Goal: Transaction & Acquisition: Book appointment/travel/reservation

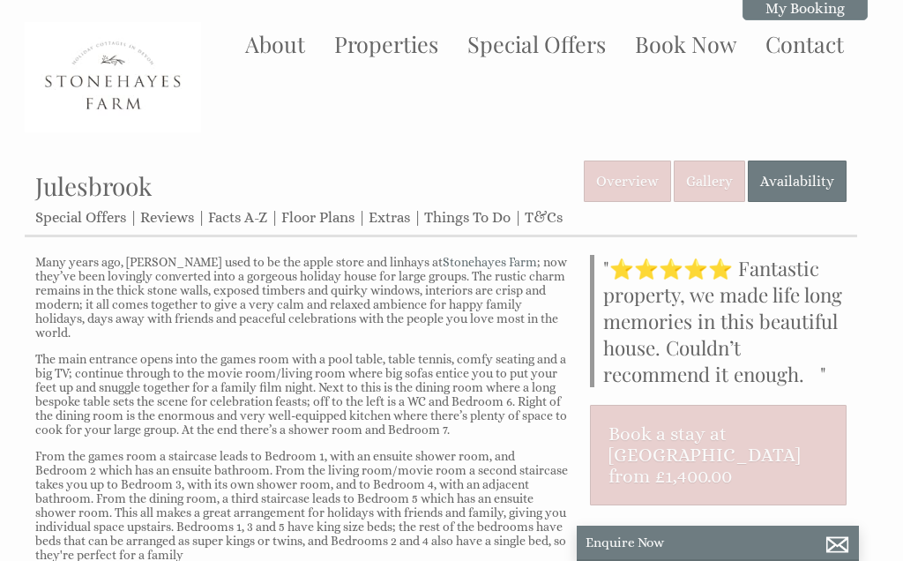
click at [705, 179] on link "Gallery" at bounding box center [709, 180] width 71 height 41
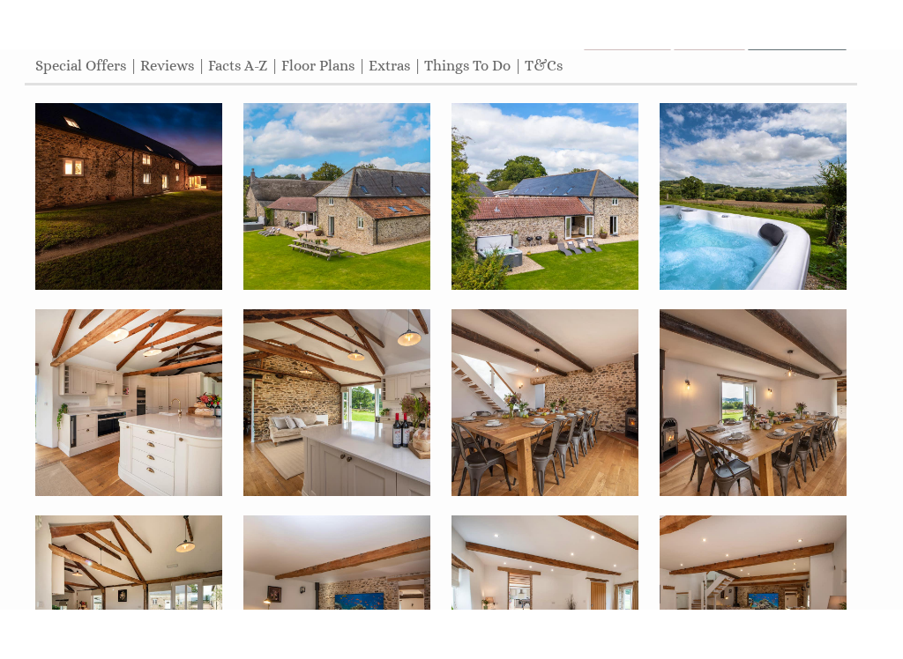
scroll to position [205, 0]
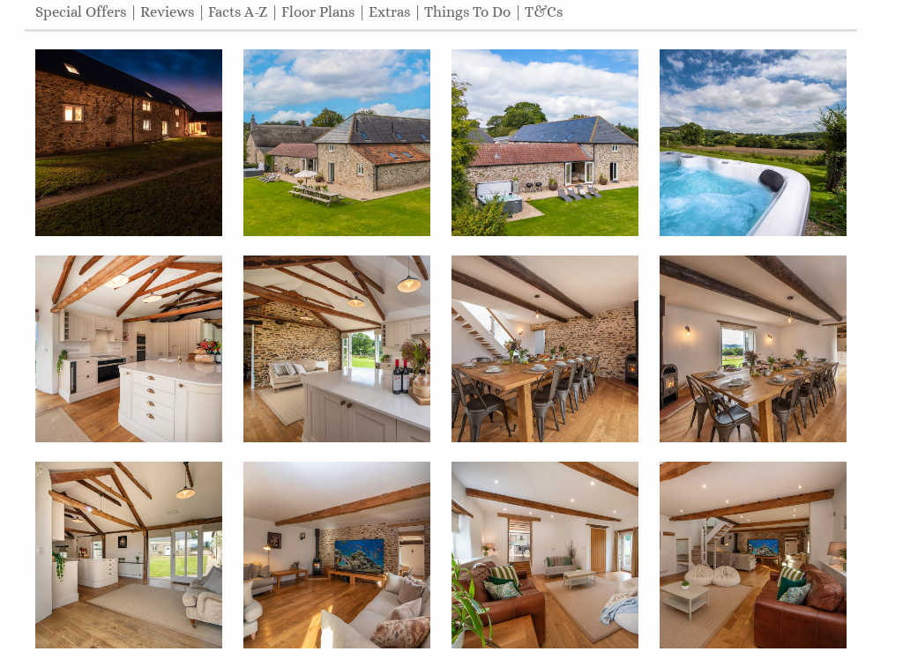
click at [163, 377] on img at bounding box center [128, 349] width 187 height 187
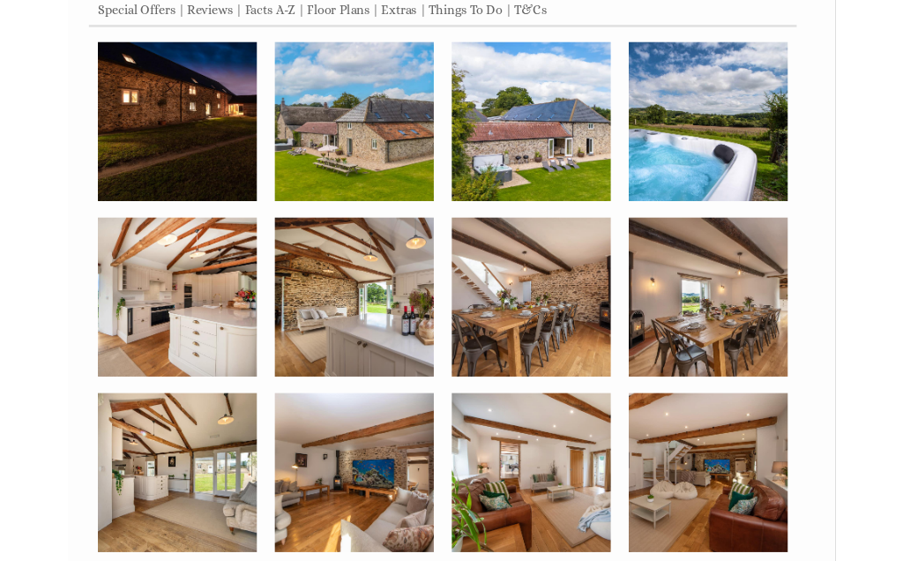
scroll to position [0, 0]
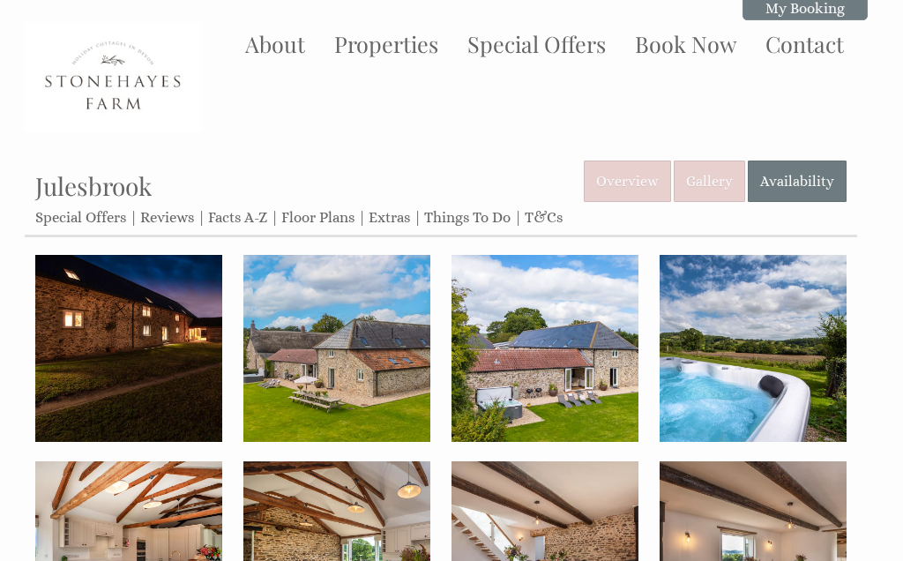
click at [324, 219] on link "Floor Plans" at bounding box center [317, 217] width 73 height 17
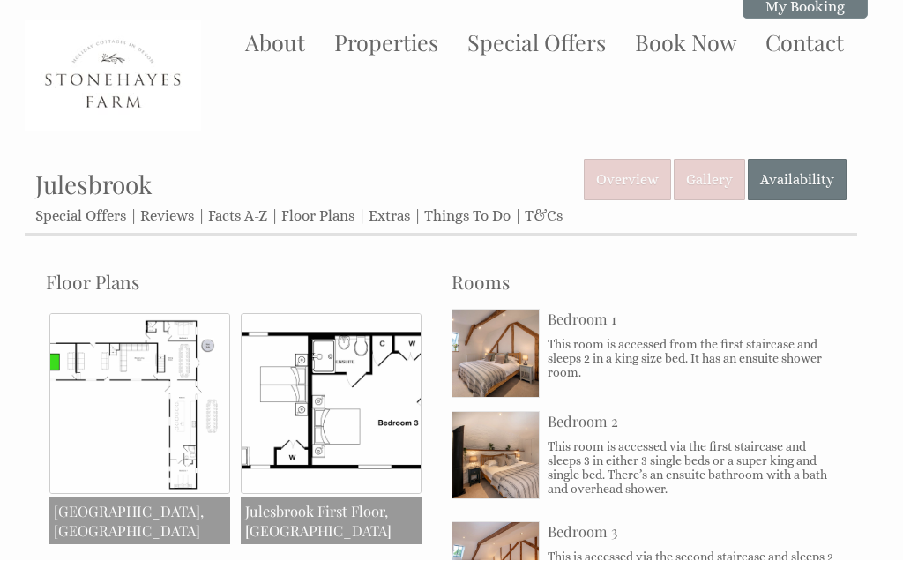
scroll to position [2, 0]
click at [185, 408] on img at bounding box center [139, 403] width 181 height 181
click at [201, 450] on img at bounding box center [139, 403] width 181 height 181
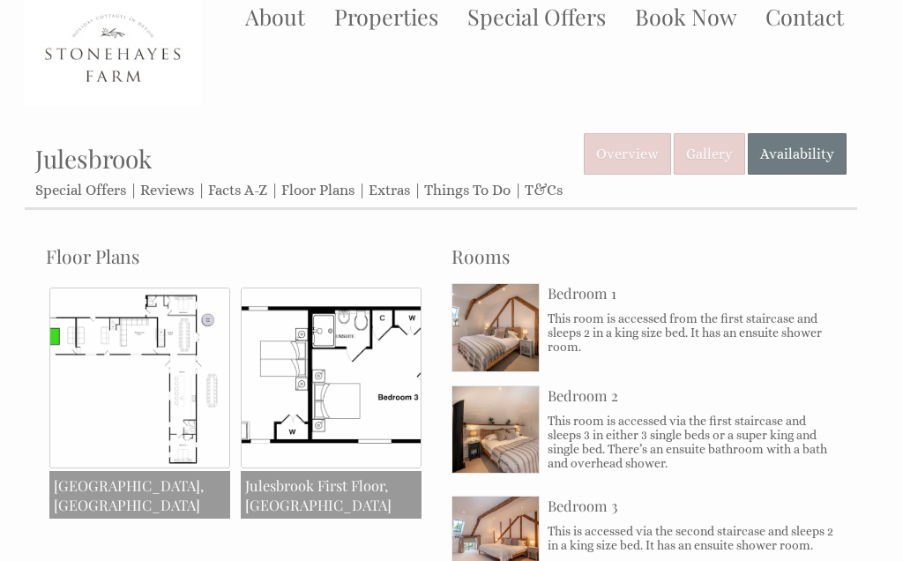
scroll to position [0, 0]
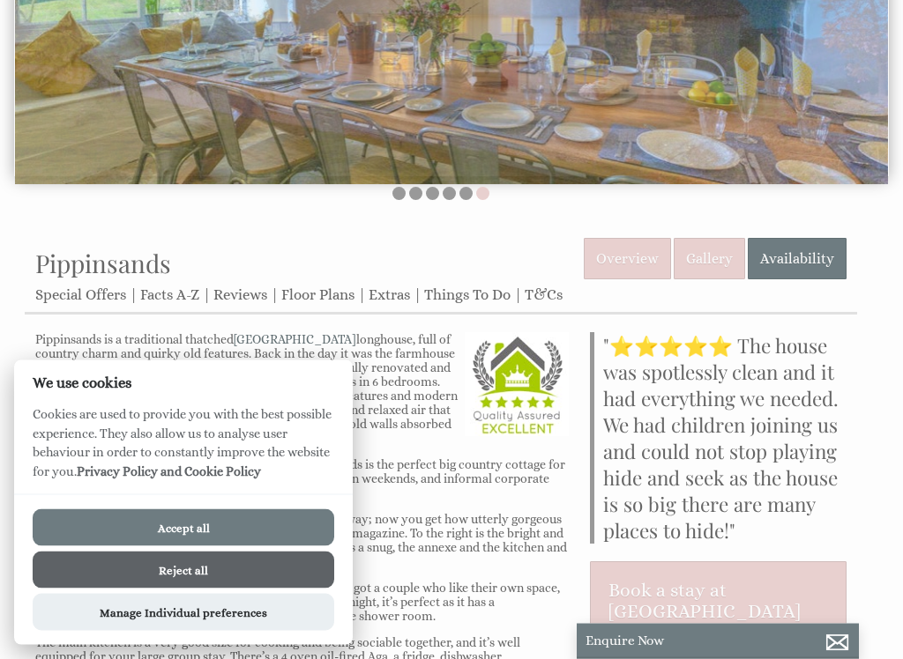
scroll to position [302, 0]
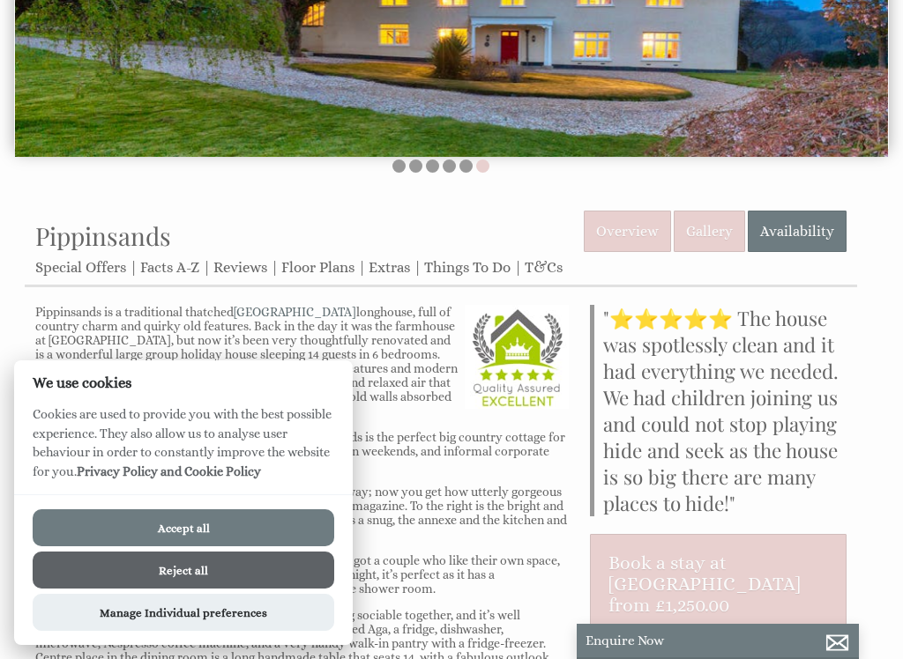
click at [316, 272] on link "Floor Plans" at bounding box center [317, 267] width 73 height 17
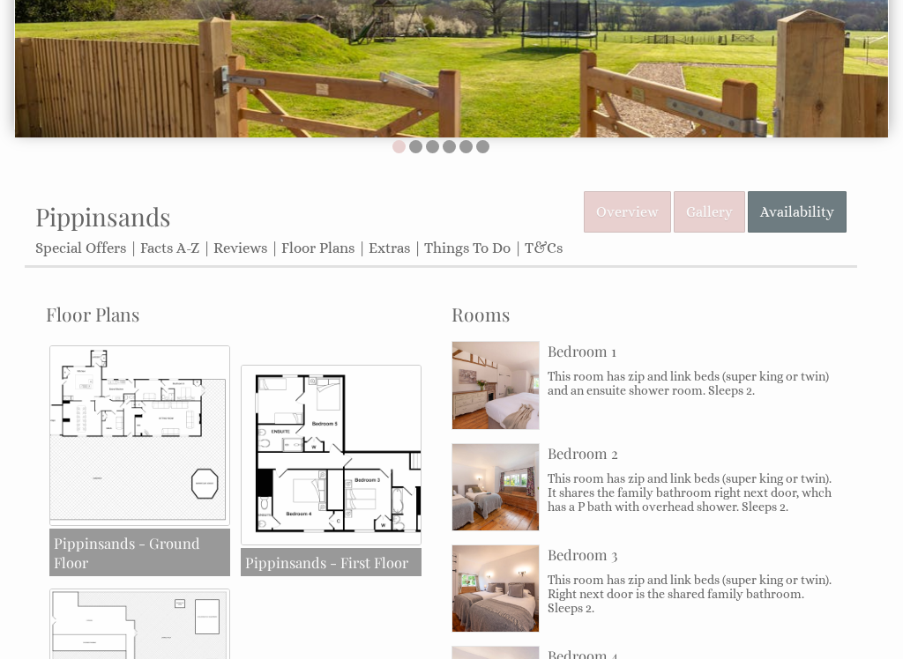
scroll to position [322, 0]
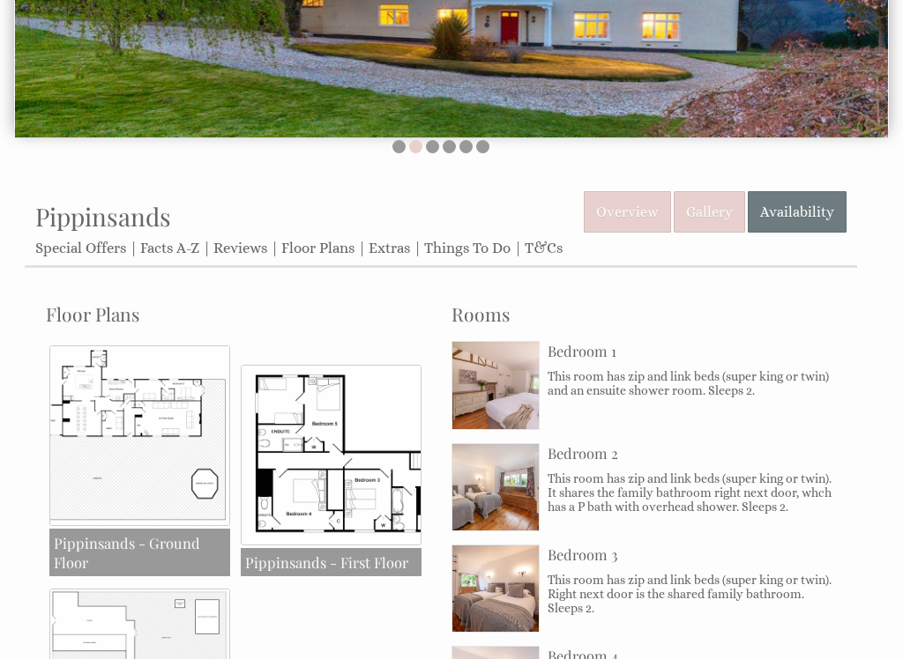
click at [168, 464] on img at bounding box center [139, 436] width 181 height 181
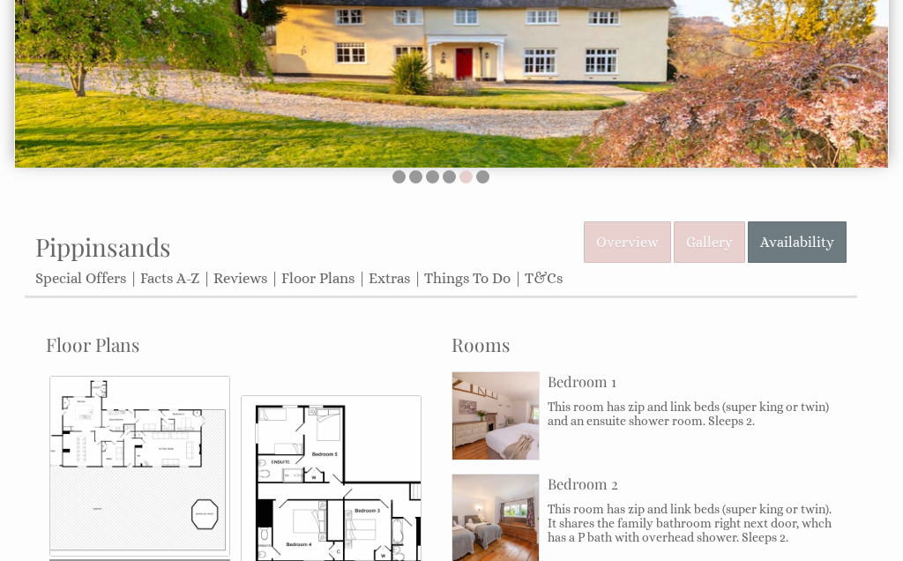
scroll to position [283, 0]
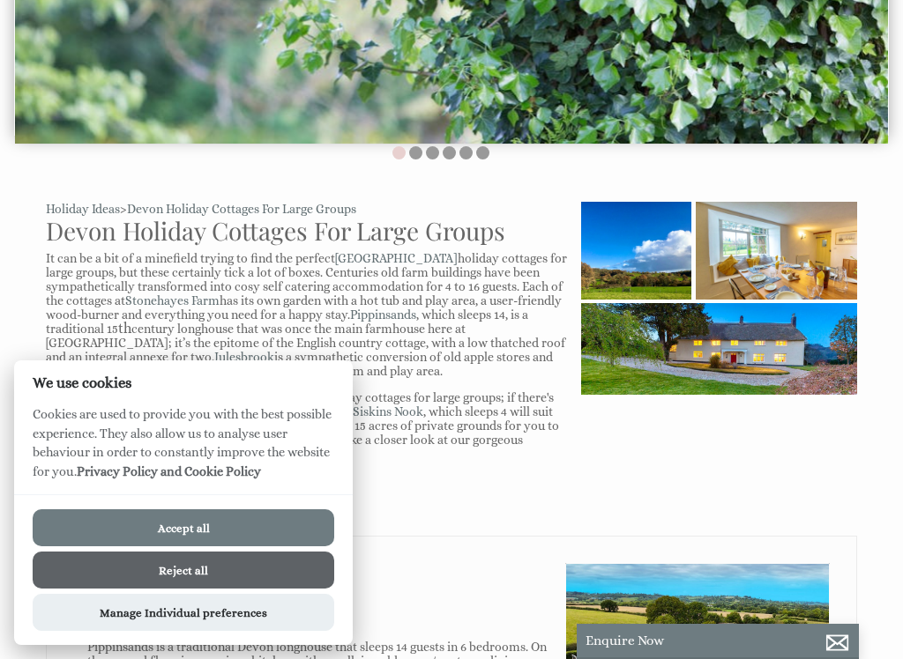
scroll to position [400, 0]
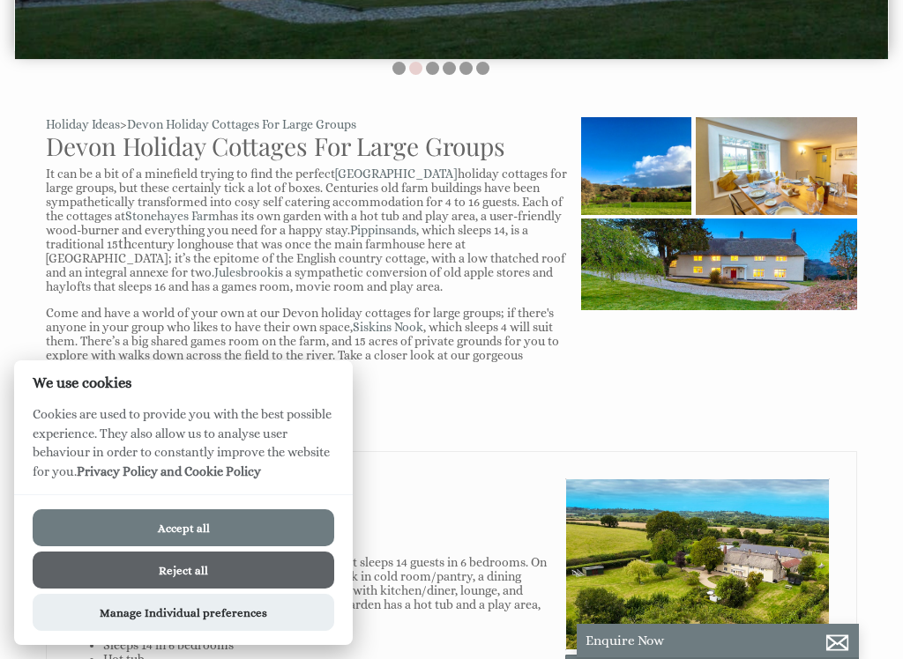
click at [266, 515] on button "Accept all" at bounding box center [184, 528] width 302 height 37
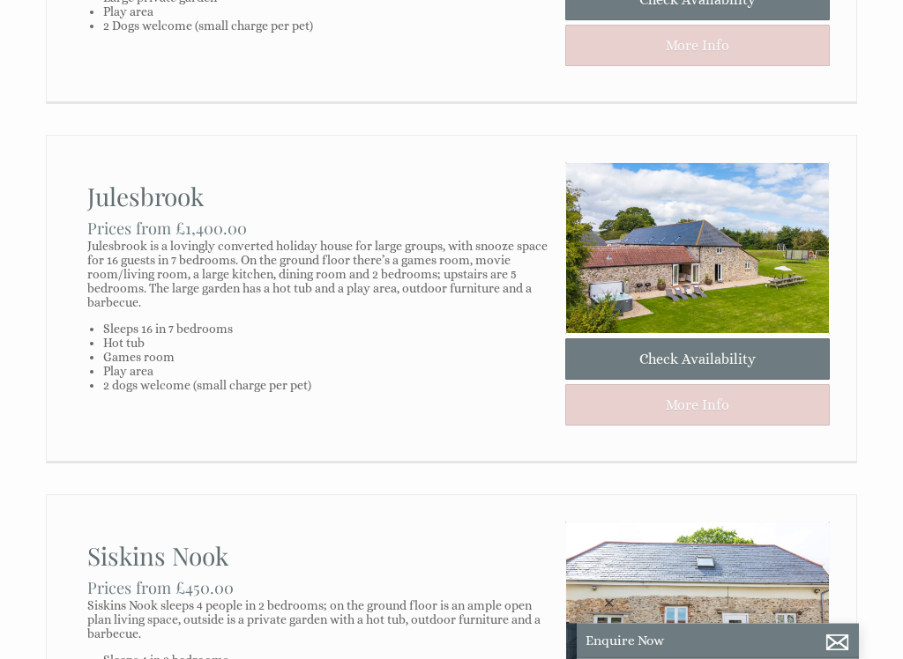
scroll to position [1082, 0]
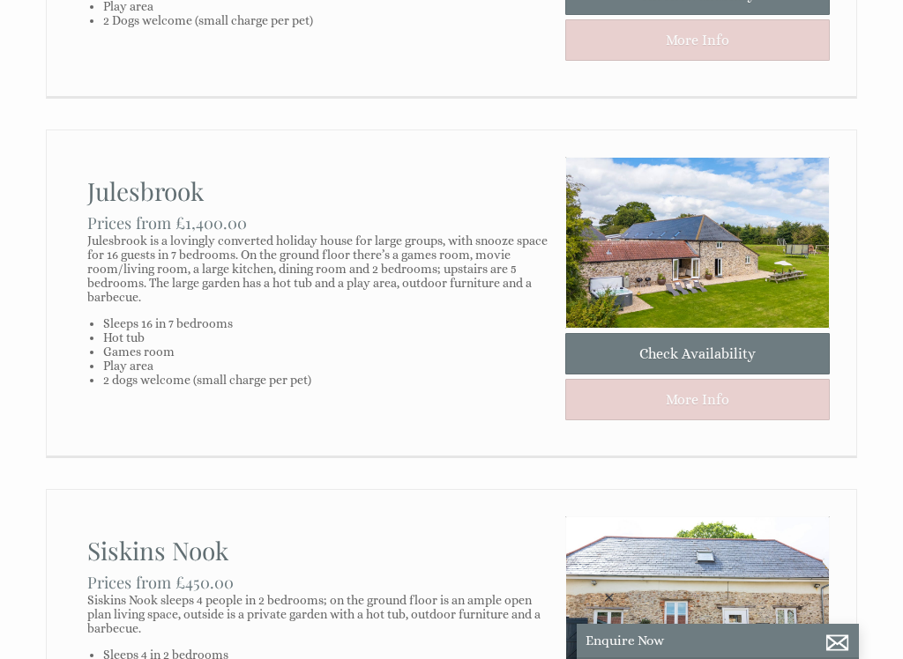
click at [694, 366] on link "Check Availability" at bounding box center [697, 353] width 264 height 41
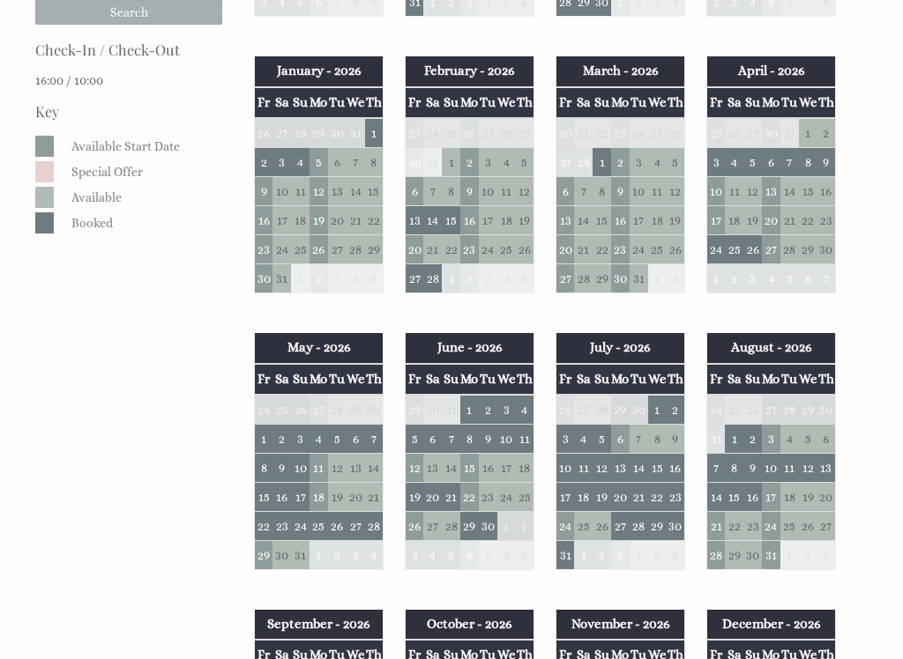
scroll to position [480, 0]
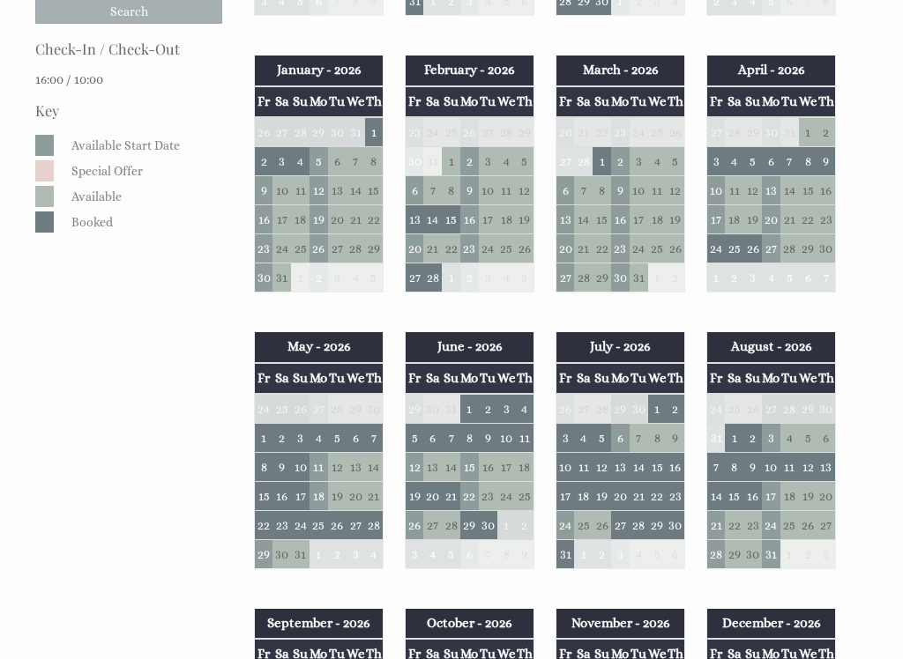
click at [417, 463] on td "12" at bounding box center [415, 467] width 19 height 29
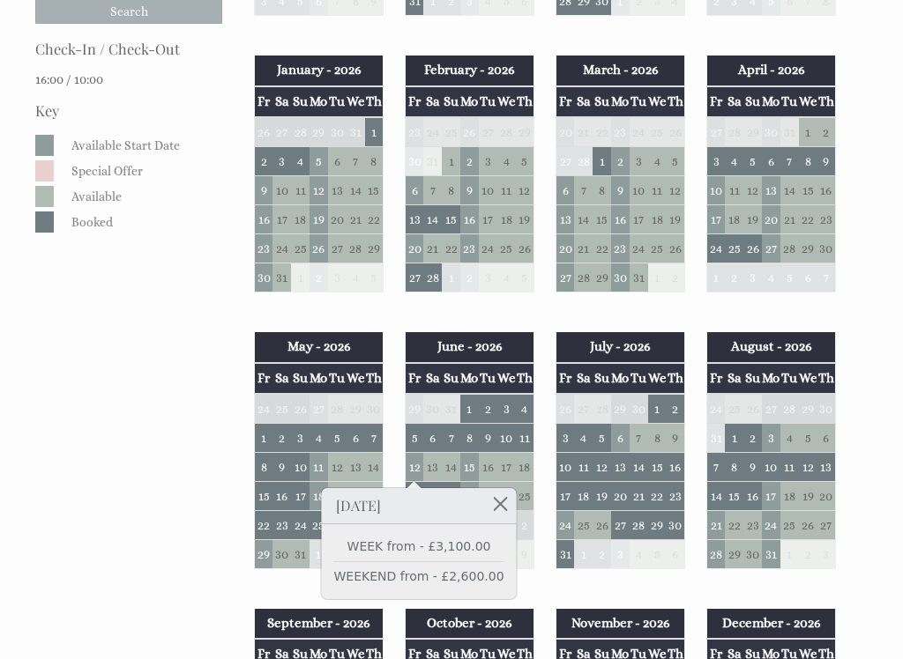
click at [874, 303] on div "Properties [GEOGRAPHIC_DATA] Overview Gallery Availability Special Offers Revie…" at bounding box center [451, 559] width 853 height 1759
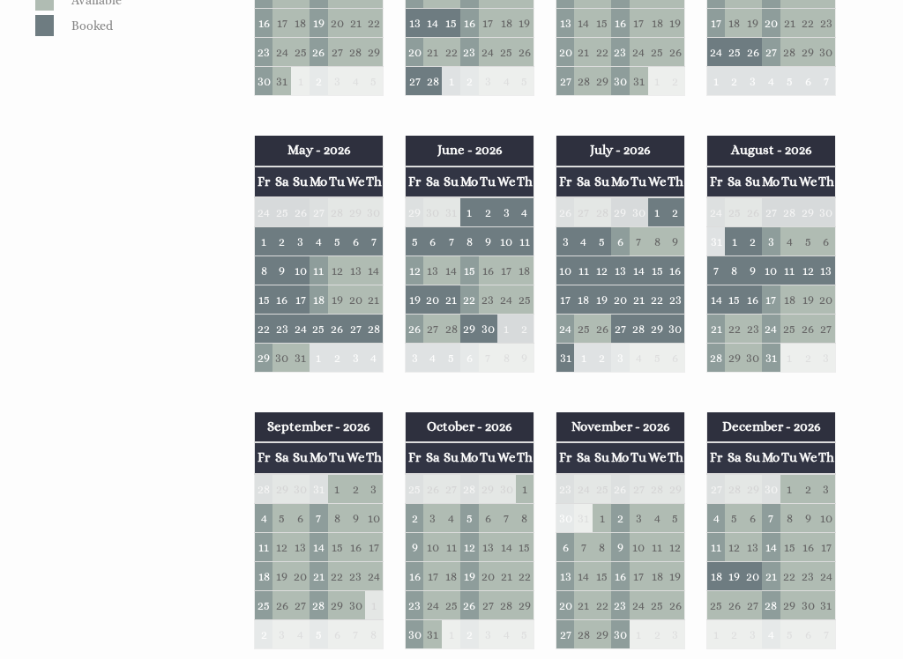
scroll to position [681, 0]
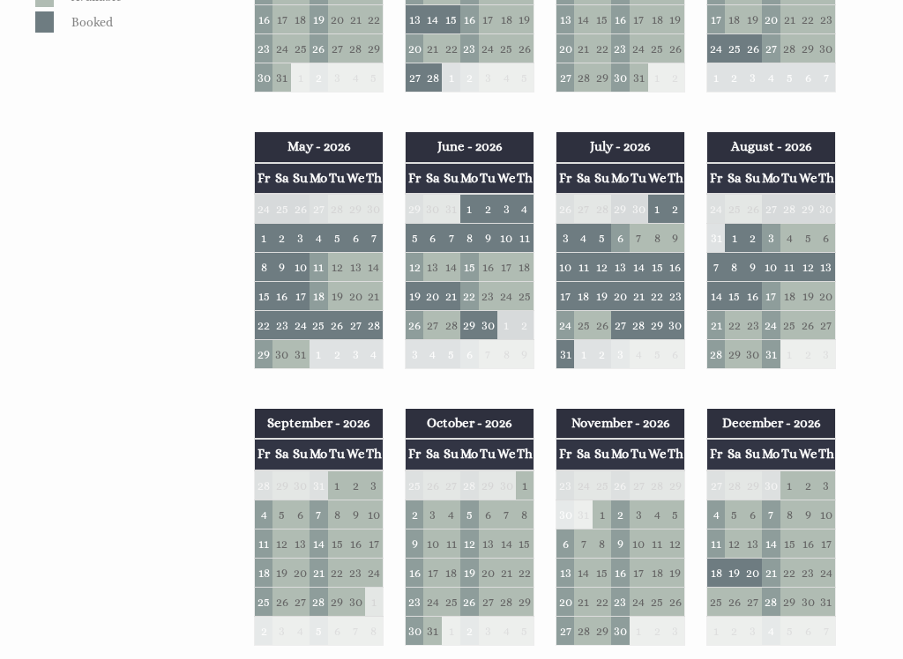
click at [264, 507] on td "4" at bounding box center [264, 514] width 19 height 29
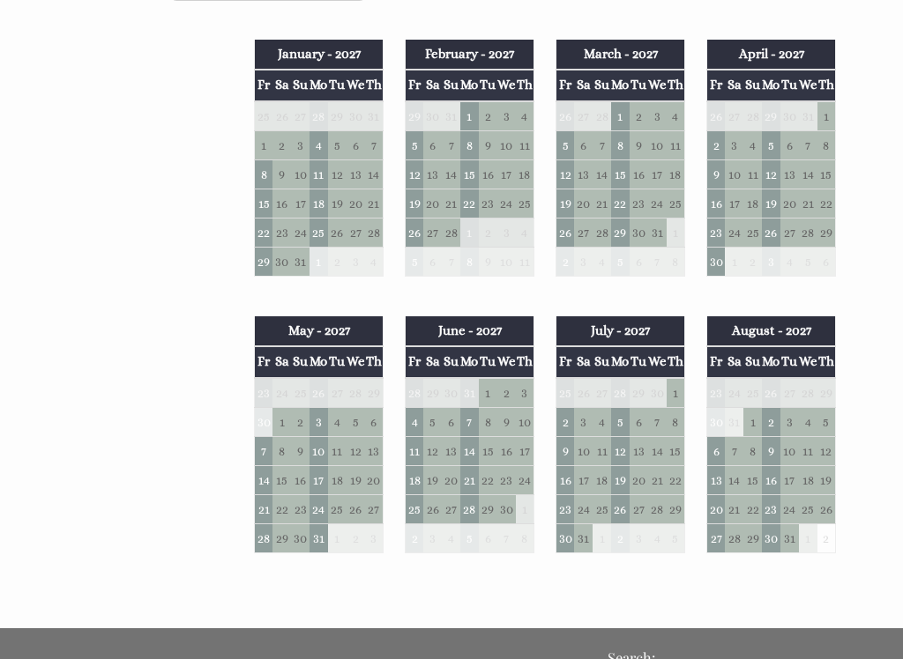
scroll to position [1329, 0]
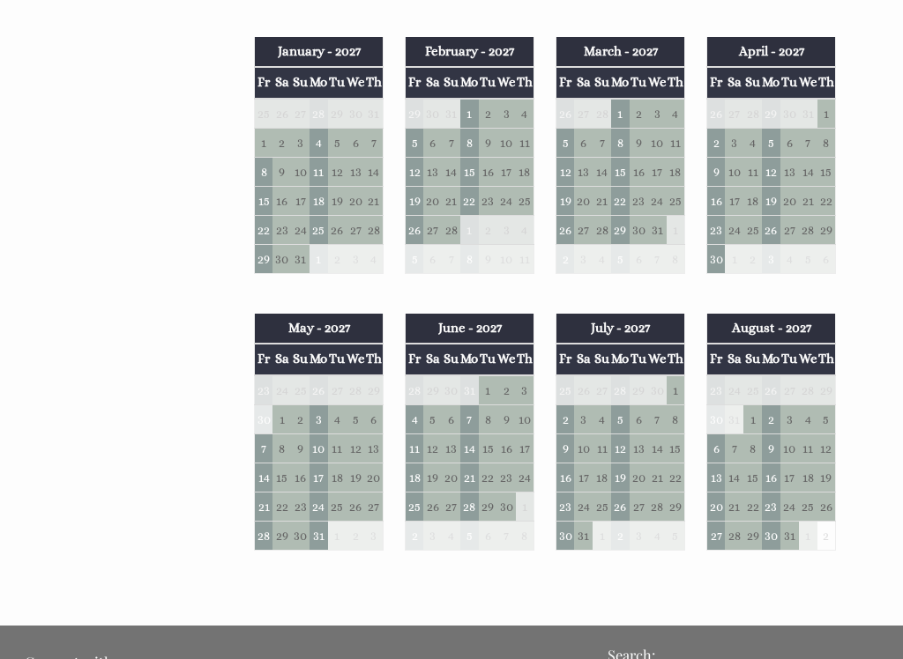
click at [418, 415] on td "4" at bounding box center [415, 419] width 19 height 29
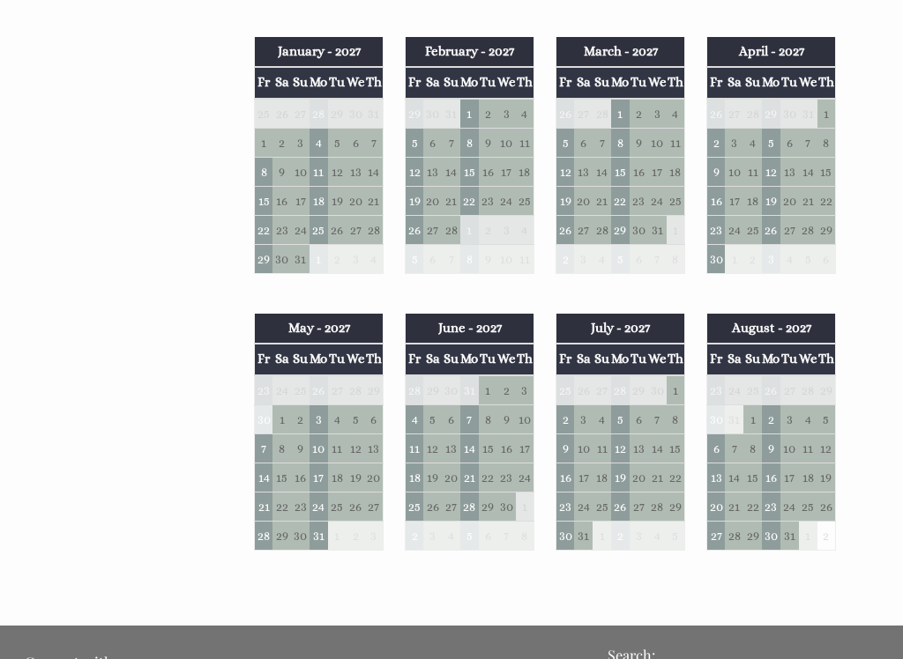
click at [410, 445] on td "11" at bounding box center [415, 448] width 19 height 29
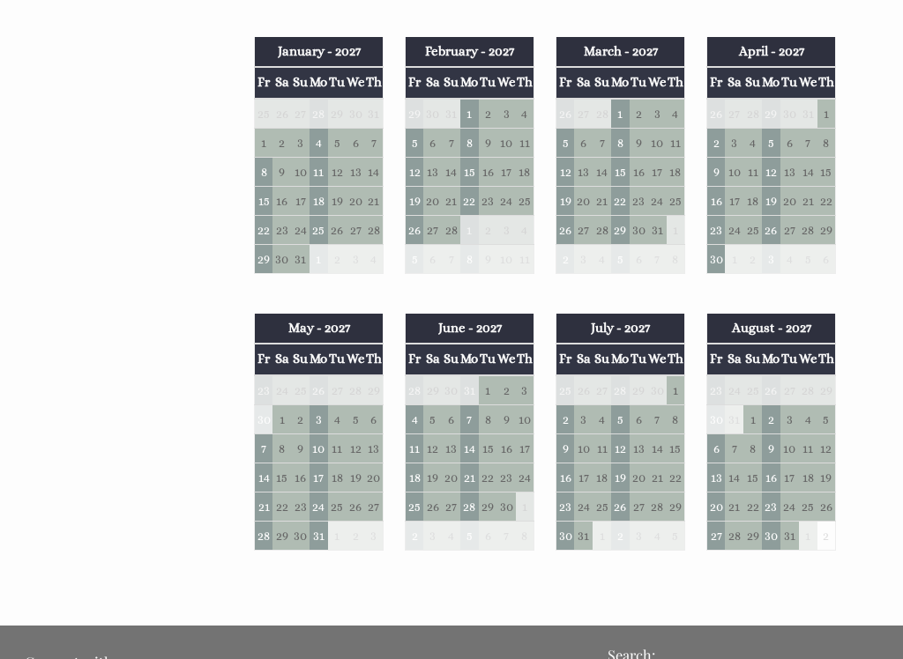
click at [415, 472] on td "18" at bounding box center [415, 477] width 19 height 29
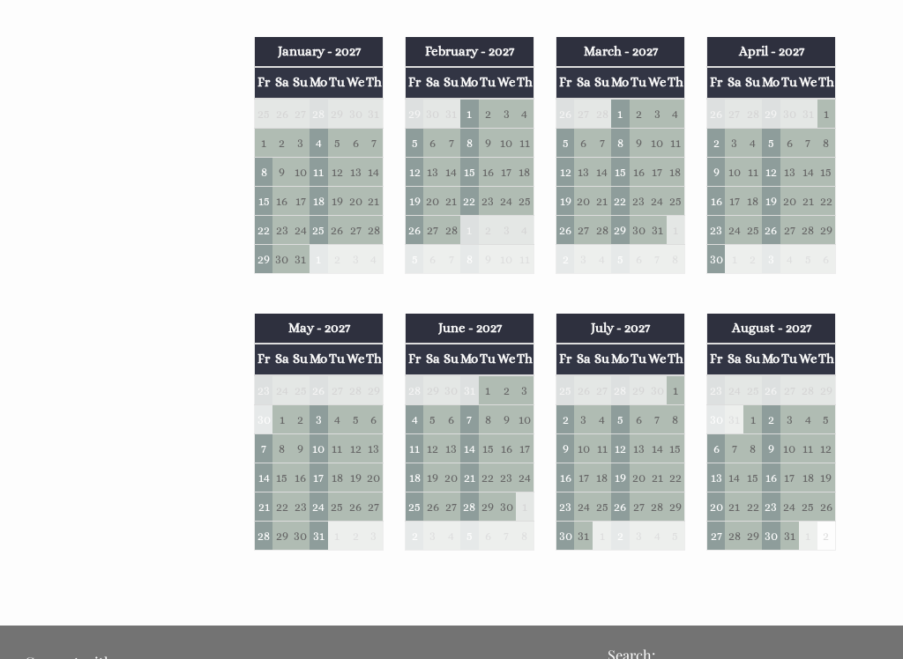
click at [412, 499] on td "25" at bounding box center [415, 506] width 19 height 29
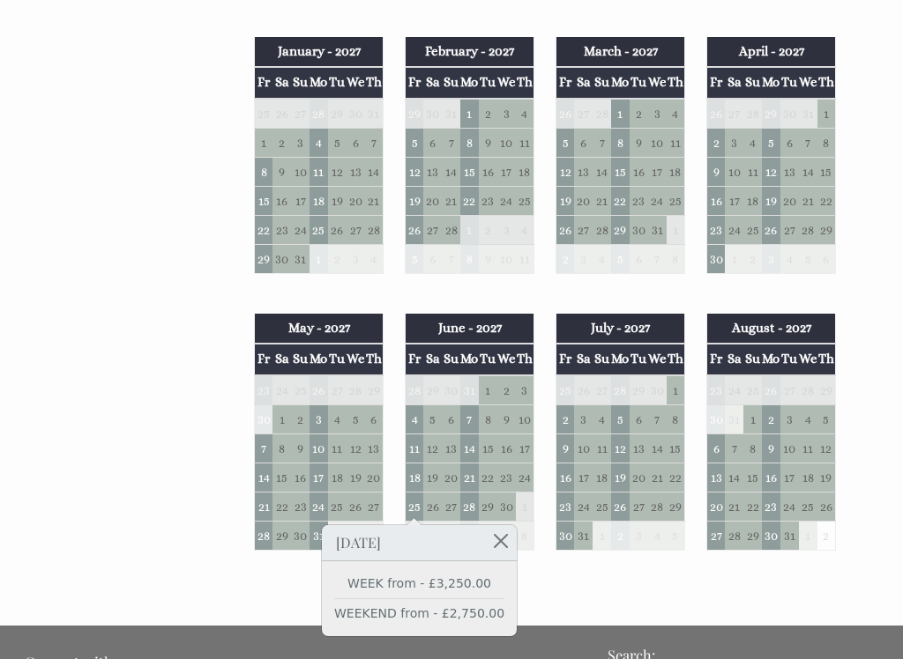
click at [563, 412] on td "2" at bounding box center [565, 419] width 19 height 29
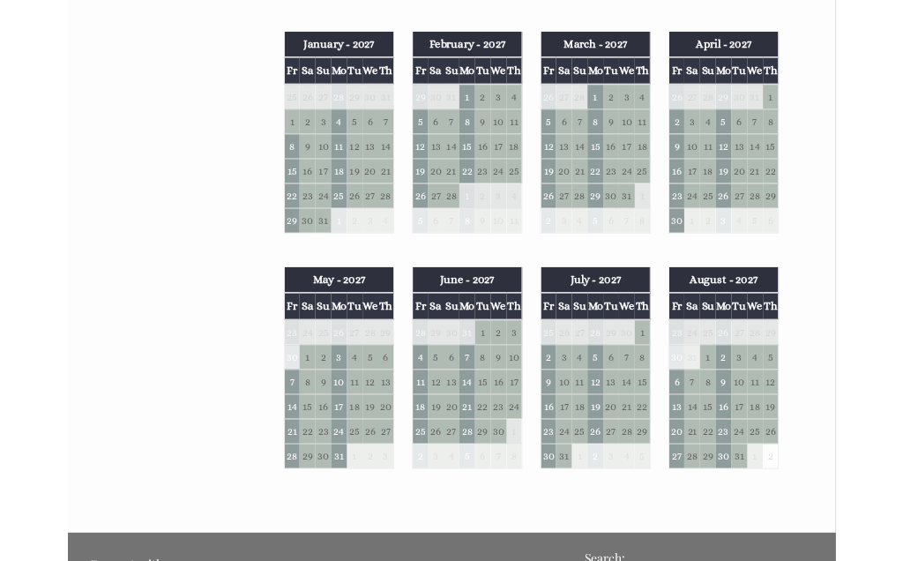
scroll to position [1379, 0]
